Goal: Obtain resource: Download file/media

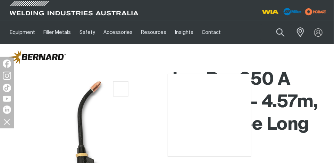
click at [121, 89] on img at bounding box center [84, 153] width 156 height 156
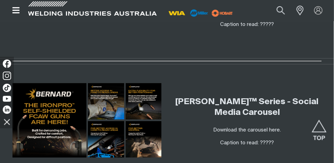
scroll to position [966, 0]
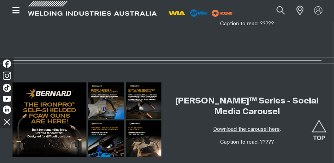
click at [249, 127] on link "Download the carousel here" at bounding box center [246, 129] width 67 height 5
click at [219, 139] on p "Caption to read: ?????" at bounding box center [246, 143] width 149 height 8
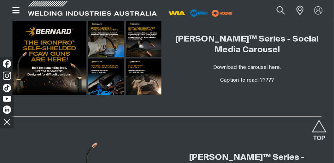
scroll to position [981, 0]
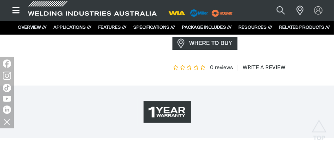
scroll to position [308, 0]
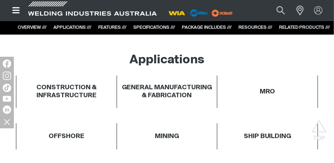
scroll to position [406, 0]
